Goal: Information Seeking & Learning: Compare options

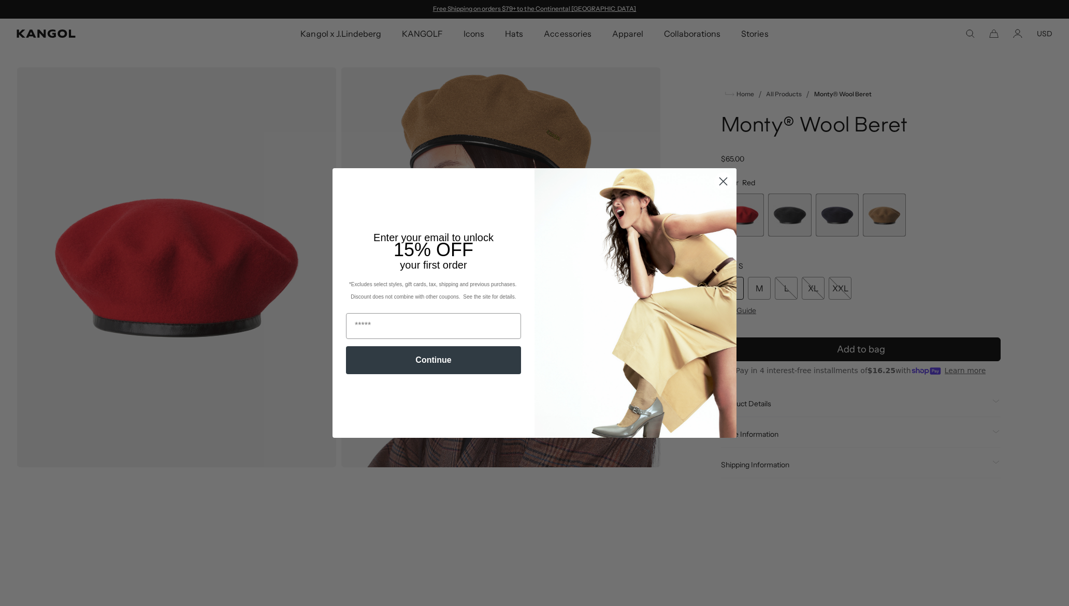
click at [719, 181] on icon "Close dialog" at bounding box center [723, 181] width 18 height 18
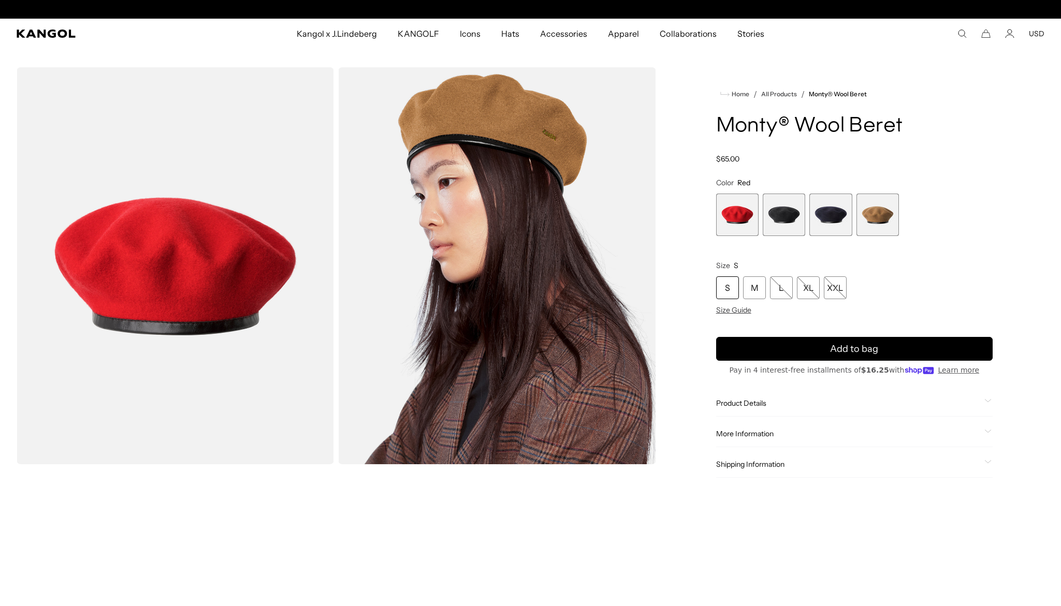
scroll to position [0, 213]
drag, startPoint x: 787, startPoint y: 197, endPoint x: 787, endPoint y: 203, distance: 5.7
click at [787, 198] on span "2 of 4" at bounding box center [784, 215] width 42 height 42
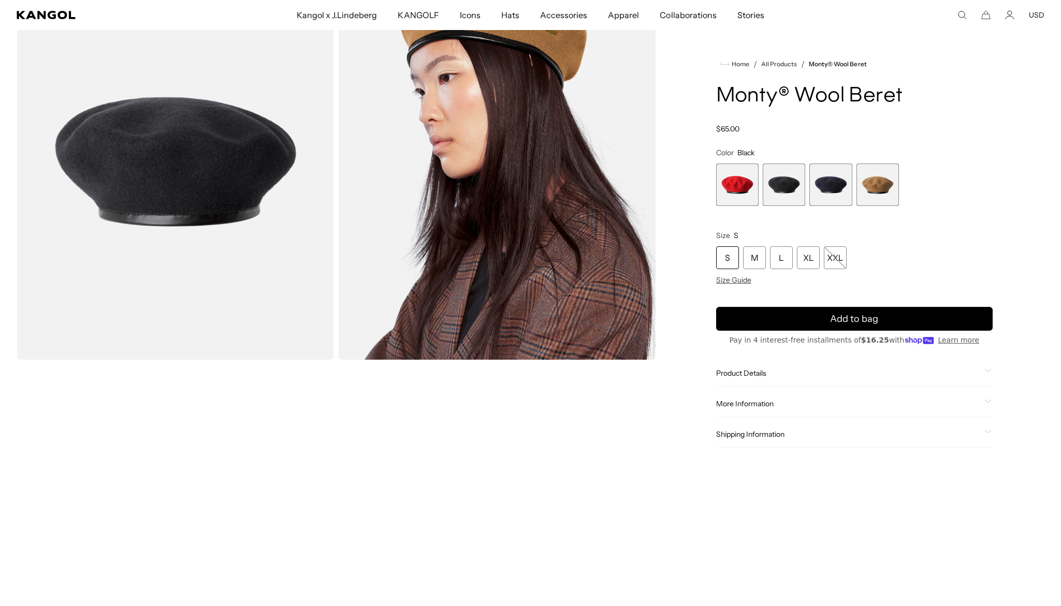
scroll to position [104, 0]
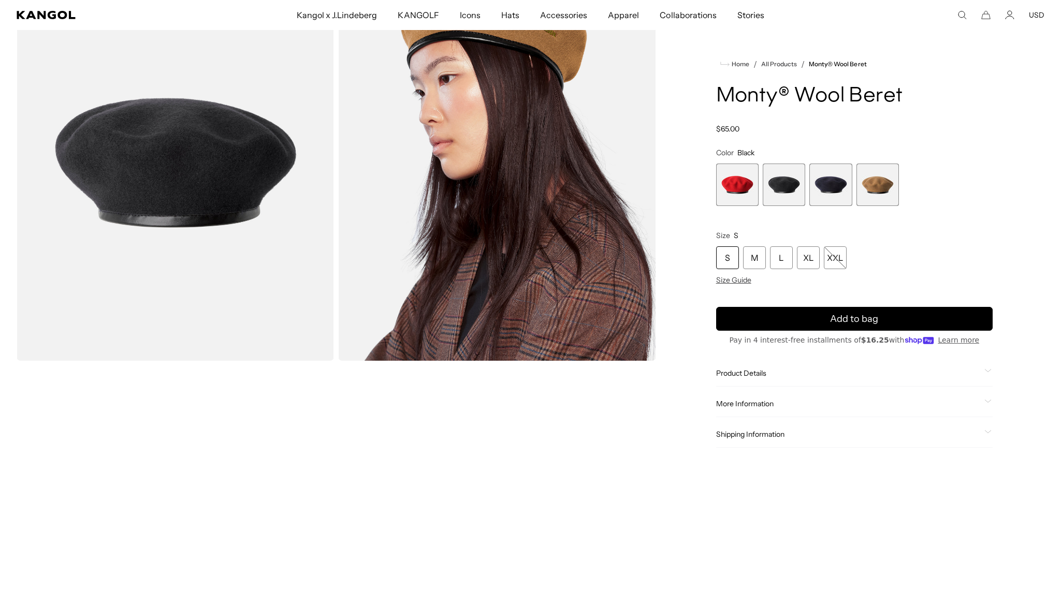
click at [745, 205] on span "1 of 4" at bounding box center [737, 185] width 42 height 42
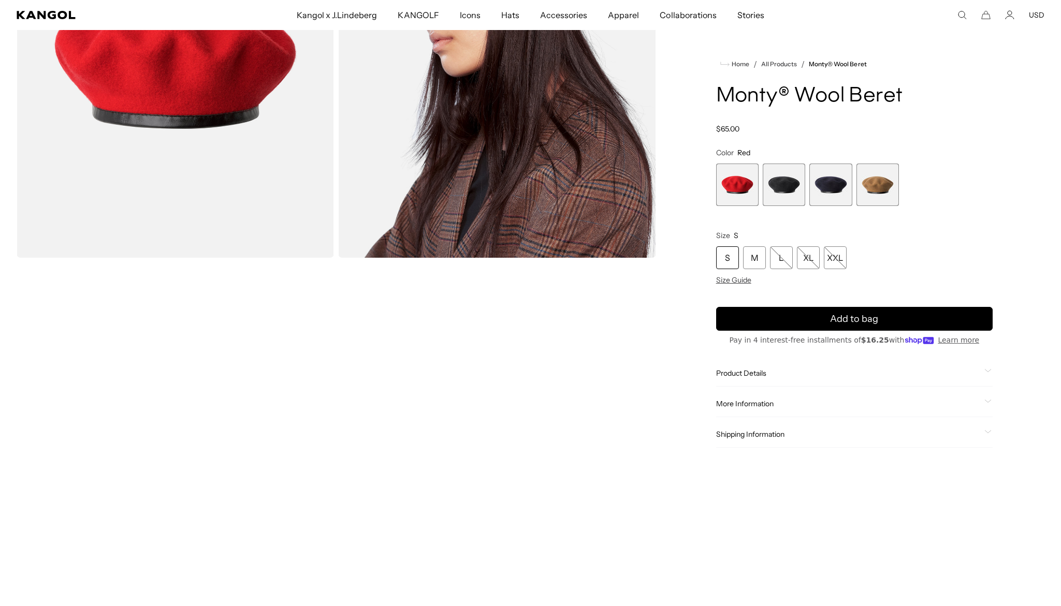
scroll to position [207, 0]
click at [883, 176] on span "4 of 4" at bounding box center [878, 185] width 42 height 42
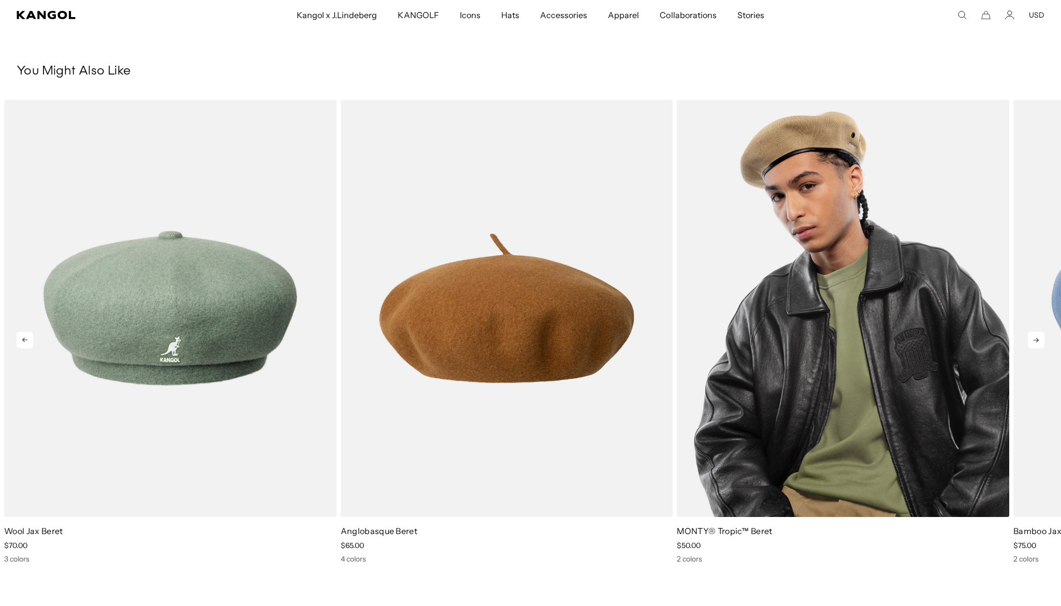
scroll to position [0, 213]
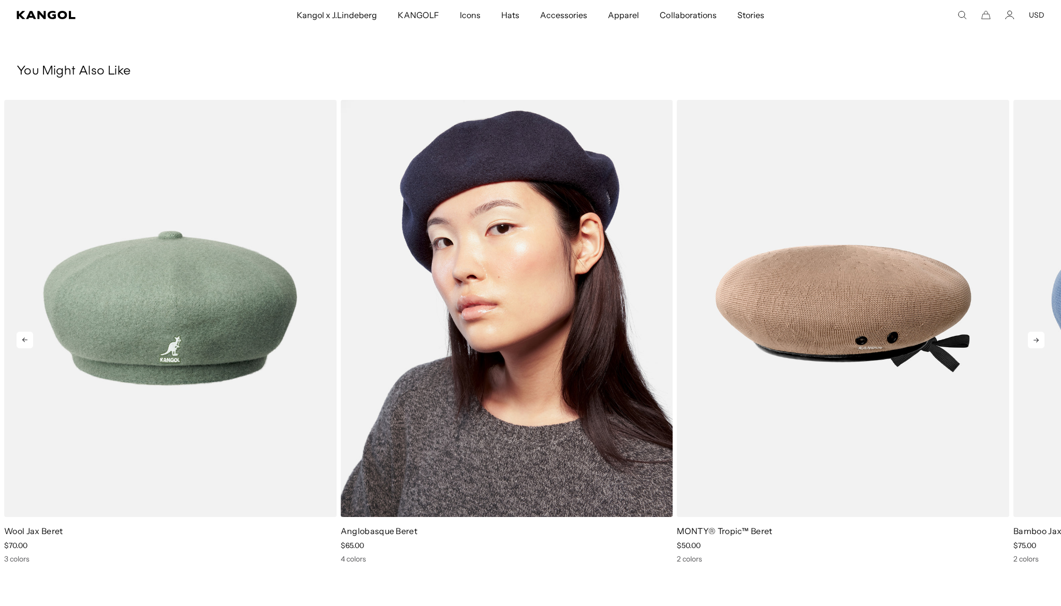
click at [600, 368] on img "2 of 5" at bounding box center [507, 308] width 332 height 417
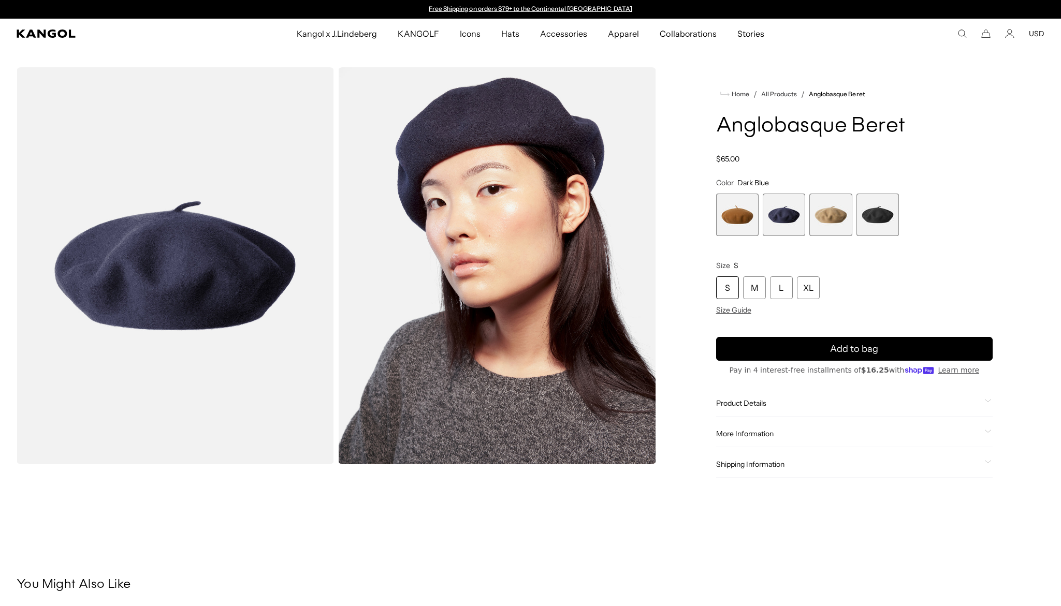
click at [745, 214] on span "1 of 4" at bounding box center [737, 215] width 42 height 42
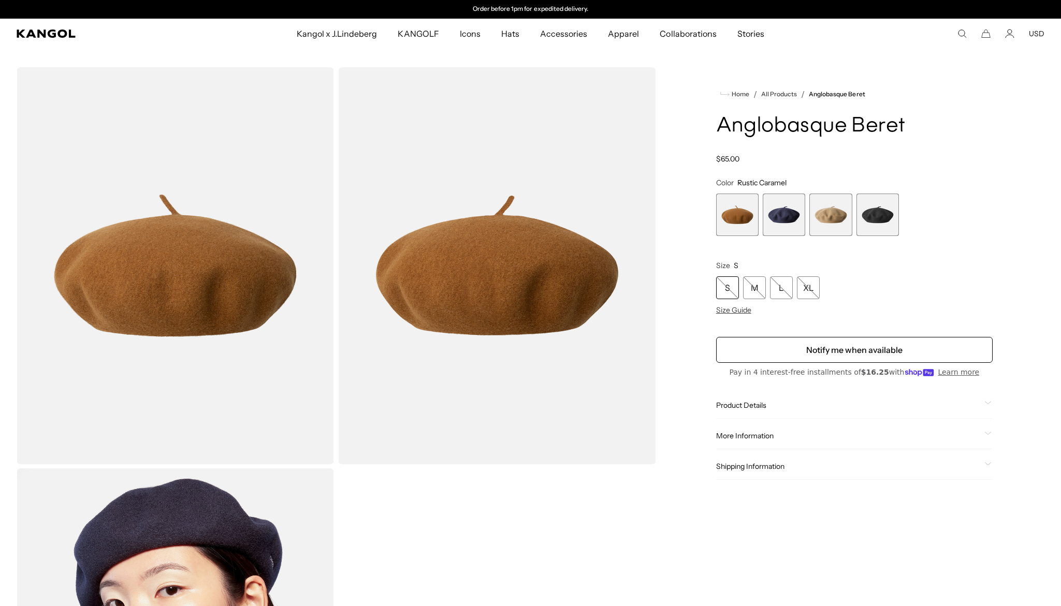
scroll to position [155, 0]
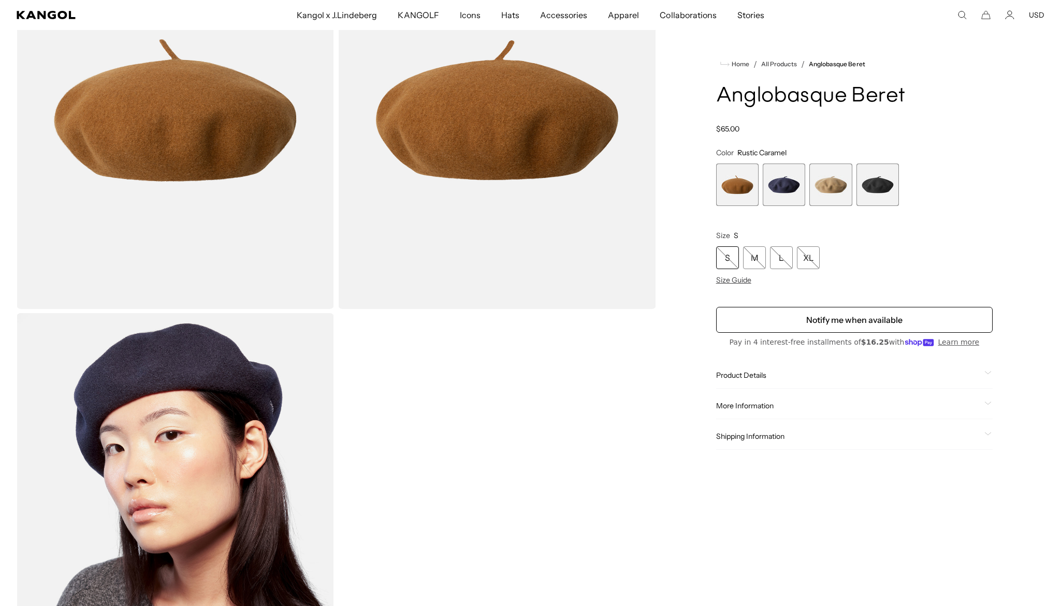
drag, startPoint x: 787, startPoint y: 178, endPoint x: 792, endPoint y: 176, distance: 6.1
click at [786, 178] on span "2 of 4" at bounding box center [784, 185] width 42 height 42
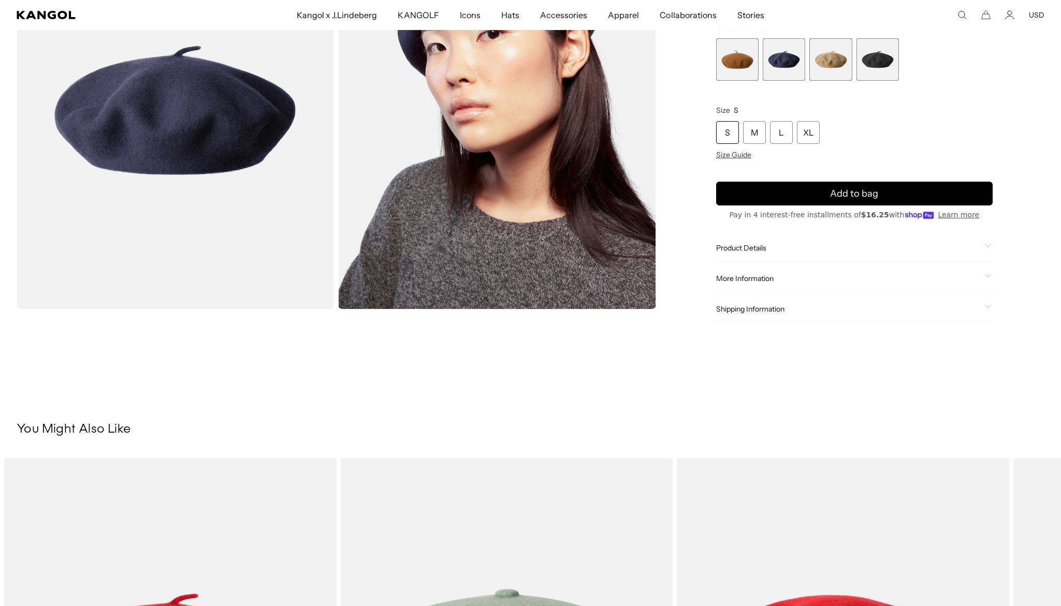
click at [866, 71] on span "4 of 4" at bounding box center [878, 59] width 42 height 42
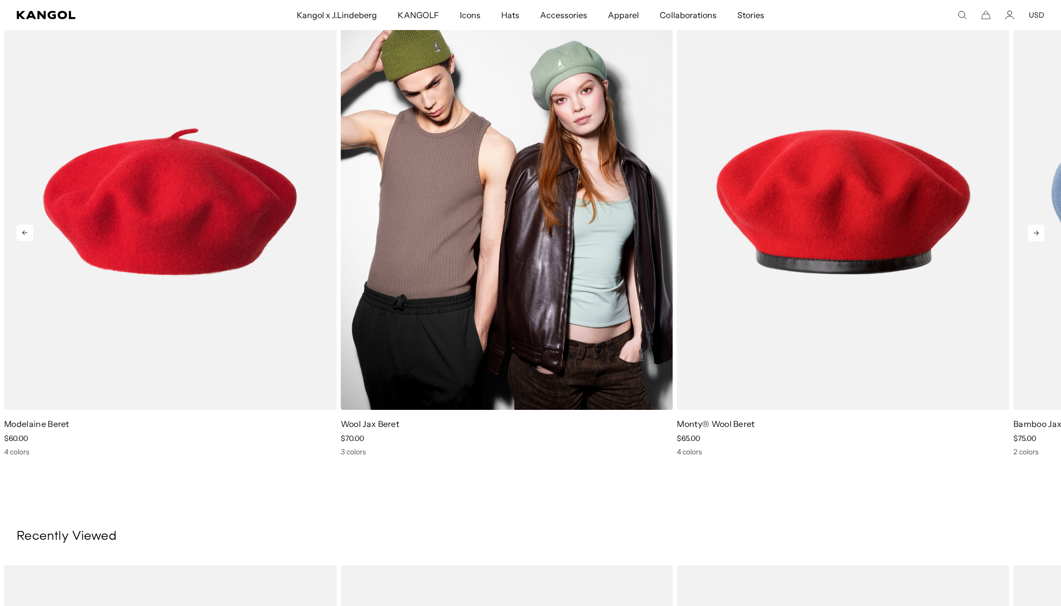
scroll to position [621, 0]
click at [495, 359] on img "2 of 5" at bounding box center [507, 200] width 332 height 417
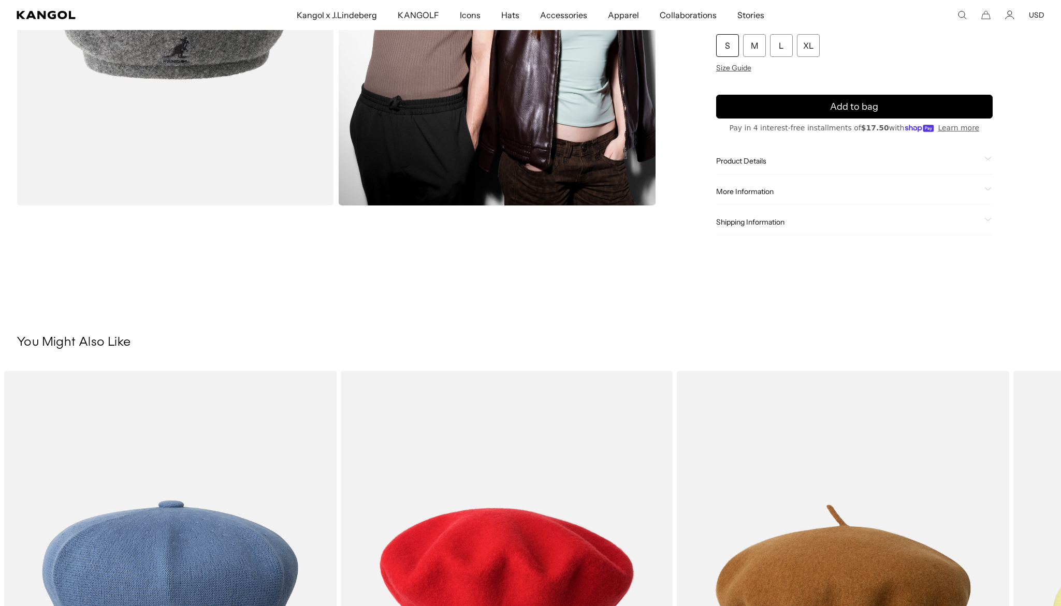
scroll to position [104, 0]
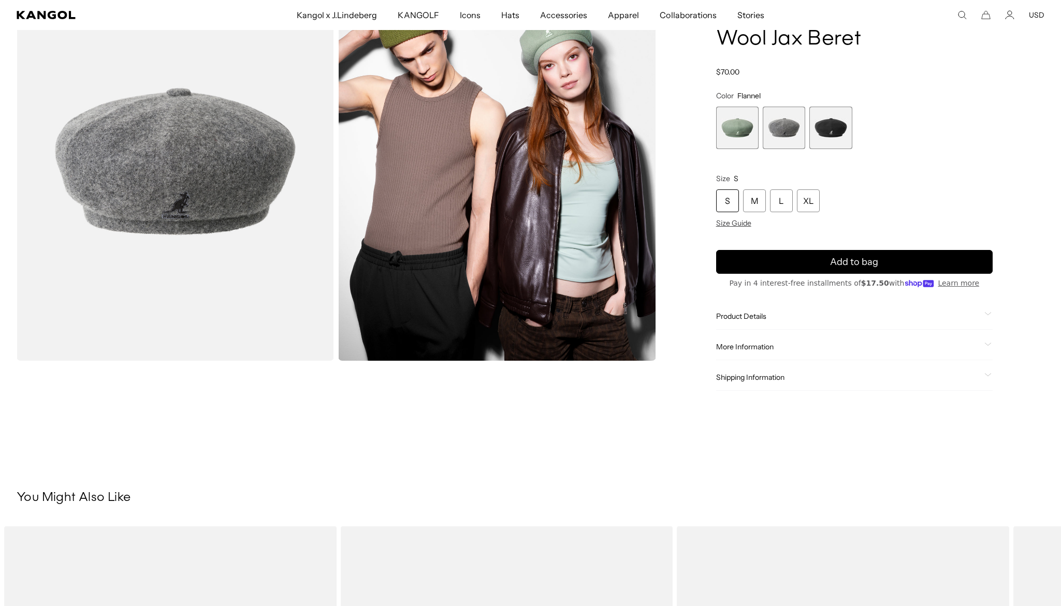
click at [771, 126] on span "2 of 3" at bounding box center [784, 128] width 42 height 42
click at [792, 126] on span "2 of 3" at bounding box center [784, 128] width 42 height 42
click at [837, 124] on span "3 of 3" at bounding box center [830, 128] width 42 height 42
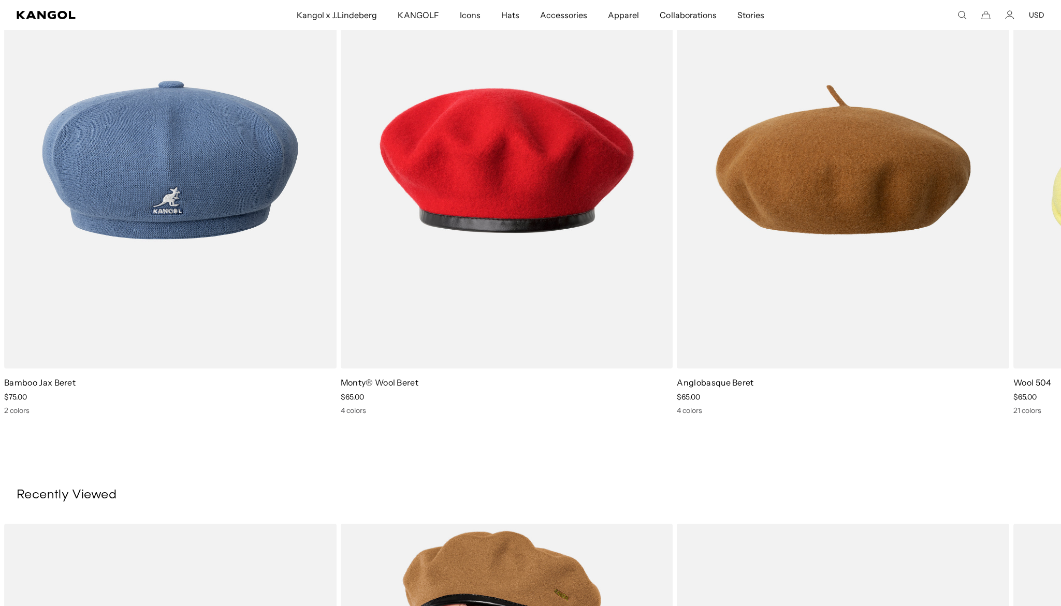
scroll to position [673, 0]
